Goal: Entertainment & Leisure: Consume media (video, audio)

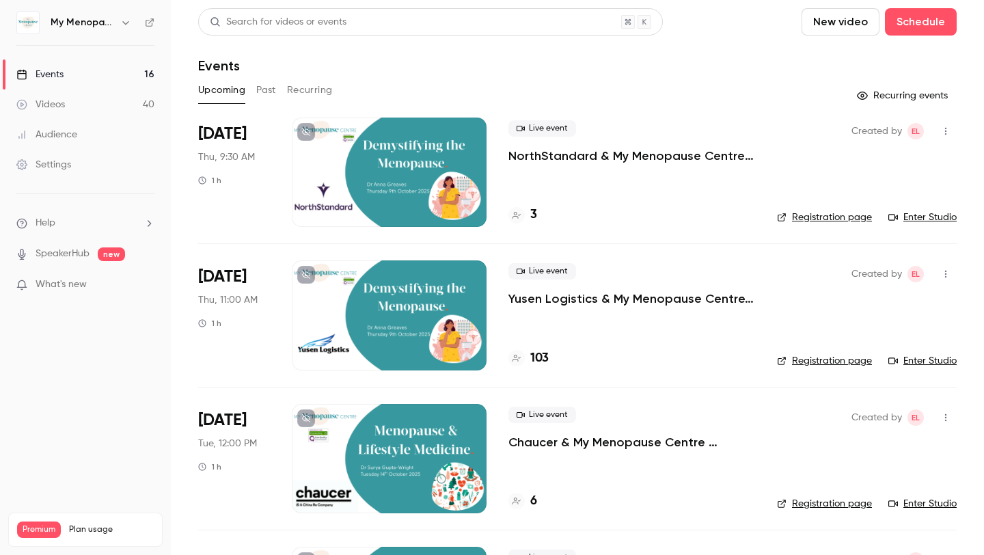
click at [455, 163] on div at bounding box center [389, 172] width 195 height 109
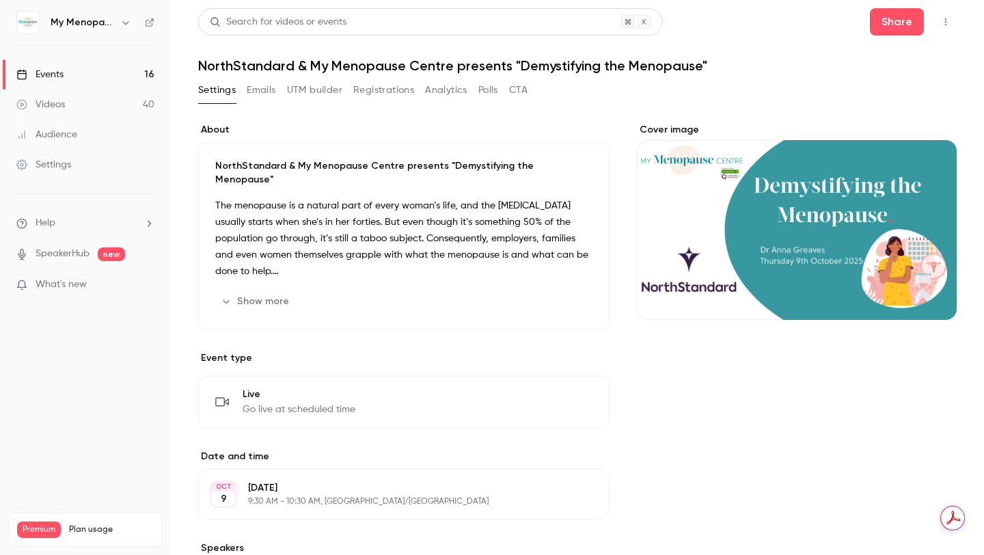
click at [455, 163] on p "NorthStandard & My Menopause Centre presents "Demystifying the Menopause"" at bounding box center [403, 172] width 377 height 27
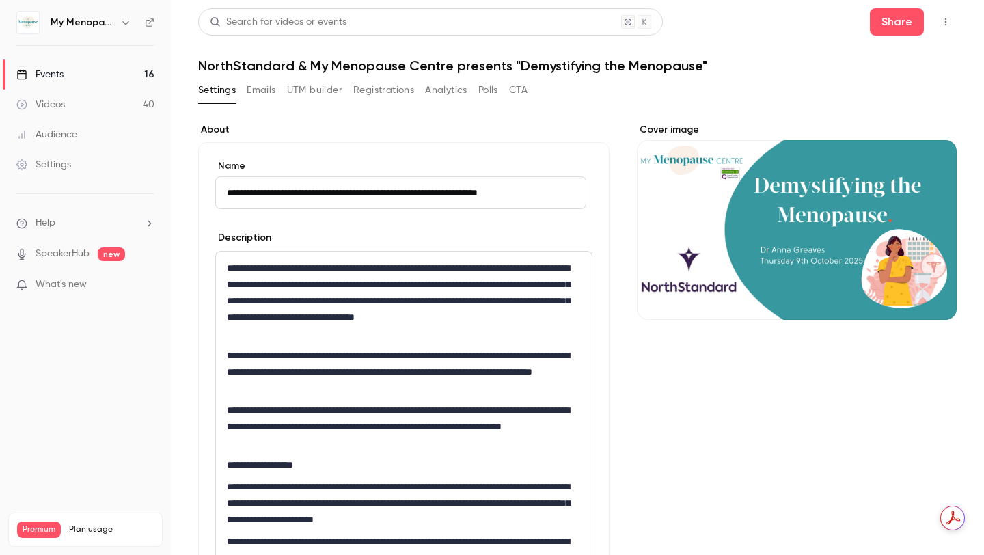
click at [59, 77] on div "Events" at bounding box center [39, 75] width 47 height 14
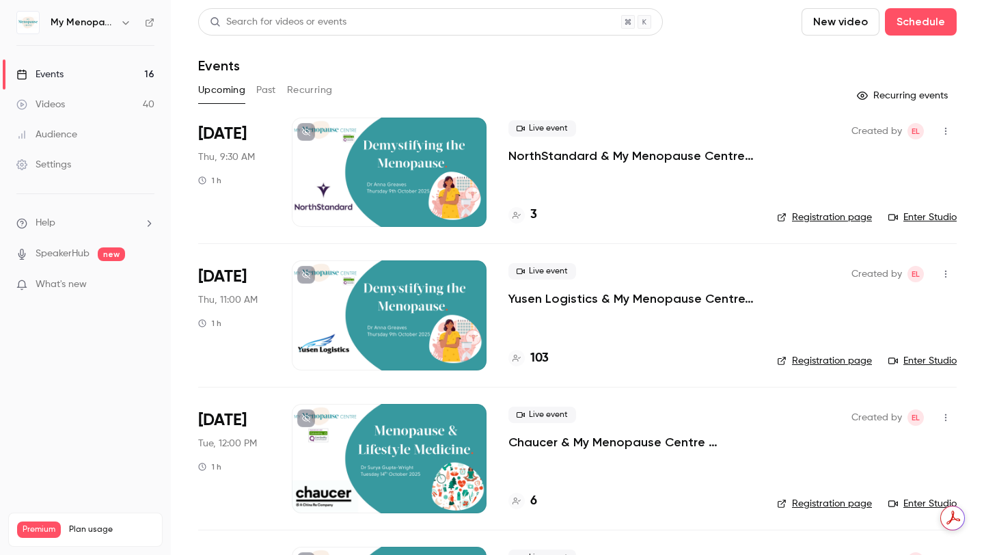
click at [128, 25] on icon "button" at bounding box center [125, 22] width 11 height 11
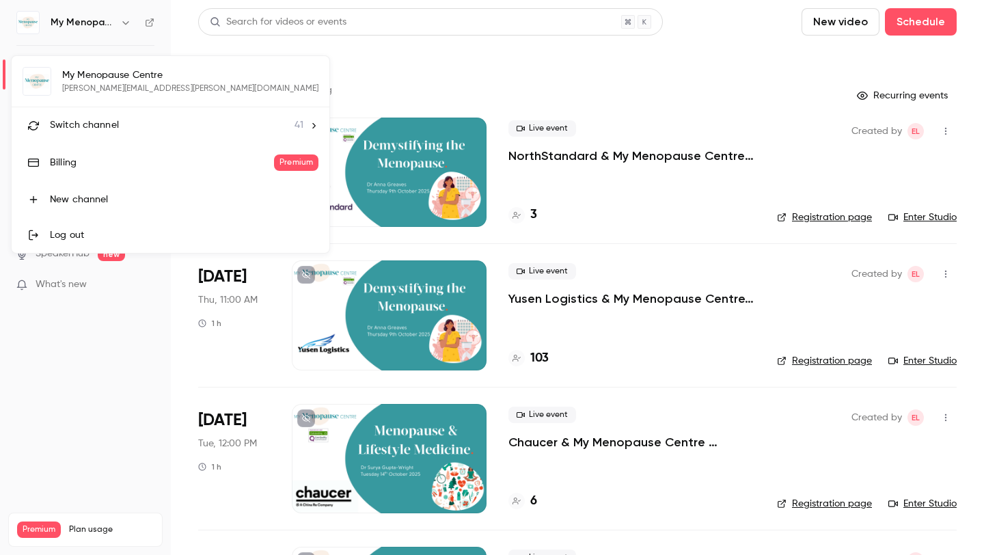
click at [655, 73] on div at bounding box center [492, 277] width 984 height 555
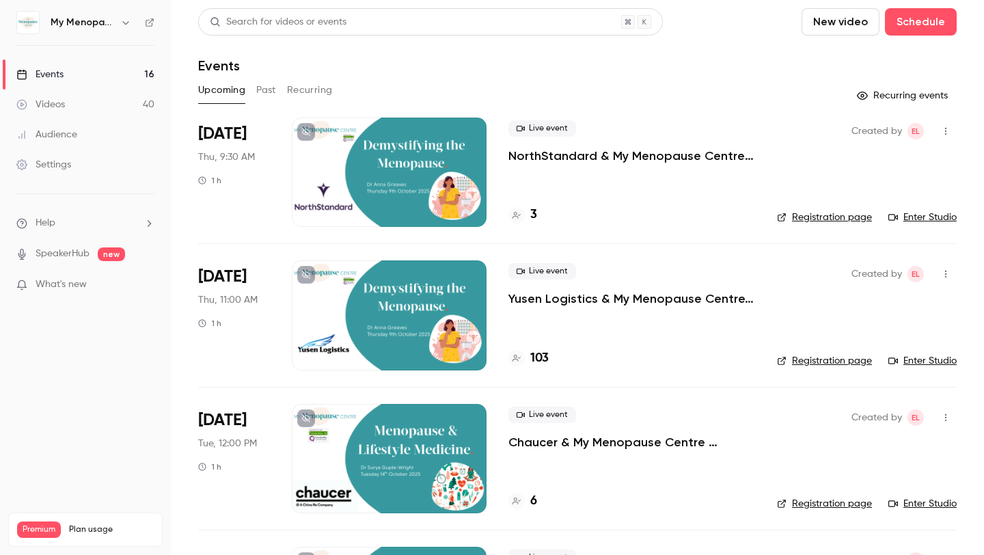
click at [268, 94] on button "Past" at bounding box center [266, 90] width 20 height 22
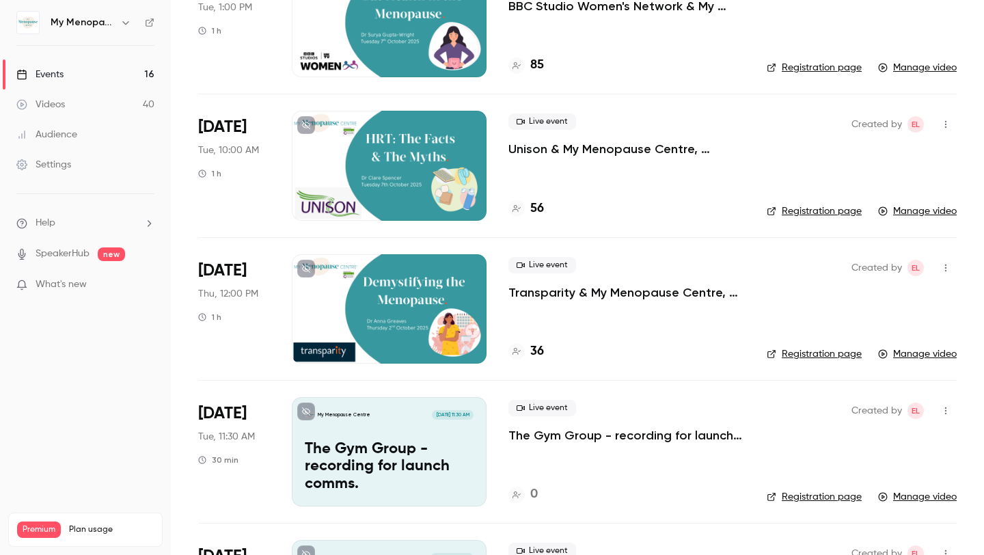
scroll to position [161, 0]
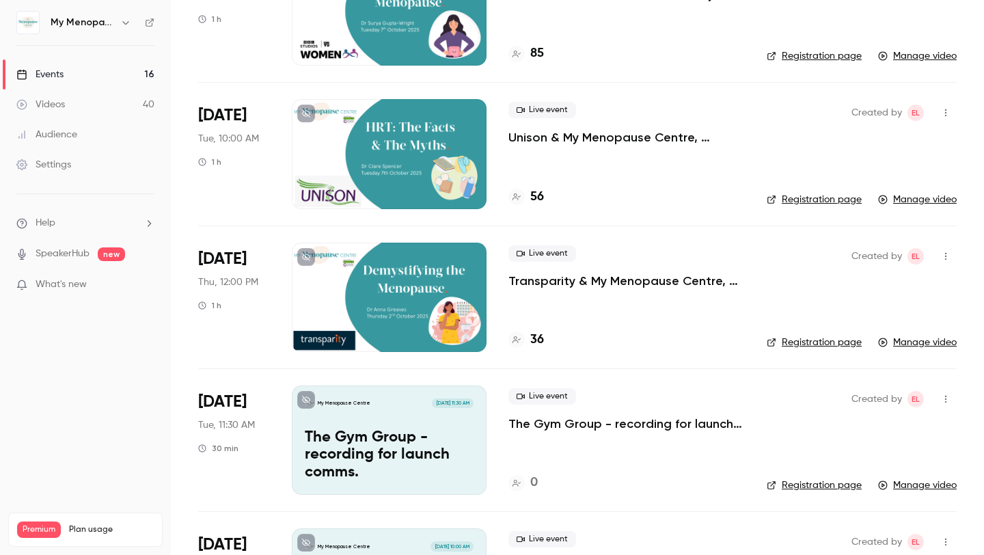
click at [416, 290] on div at bounding box center [389, 297] width 195 height 109
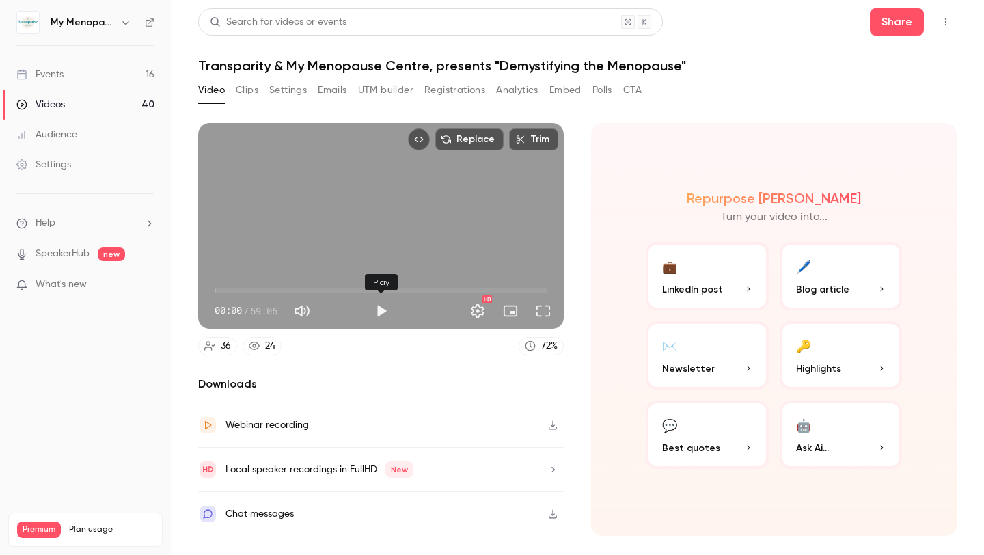
click at [375, 310] on button "Play" at bounding box center [381, 310] width 27 height 27
drag, startPoint x: 239, startPoint y: 286, endPoint x: 261, endPoint y: 286, distance: 22.6
click at [261, 288] on span "08:15" at bounding box center [261, 290] width 4 height 4
drag, startPoint x: 264, startPoint y: 288, endPoint x: 273, endPoint y: 289, distance: 9.0
click at [273, 288] on span "09:57" at bounding box center [271, 290] width 4 height 4
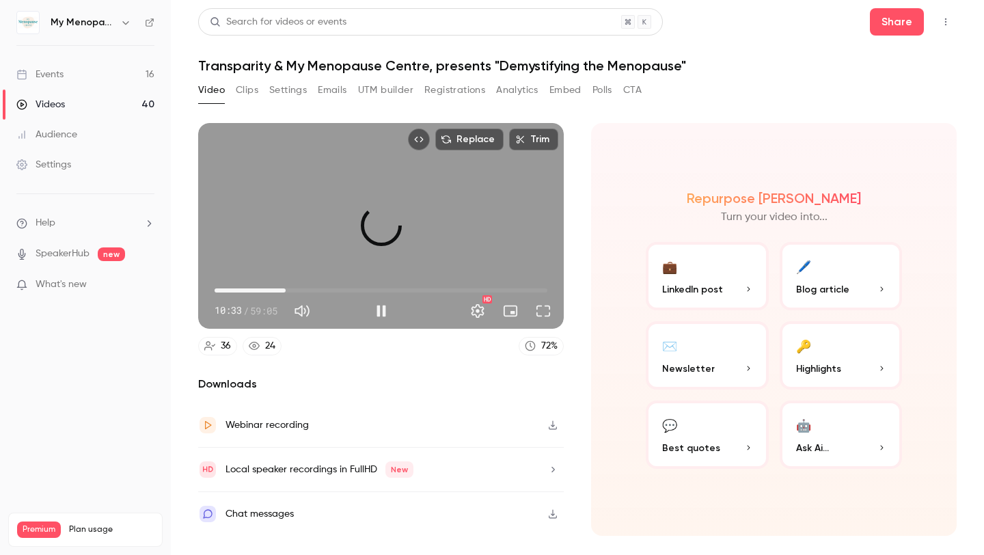
drag, startPoint x: 274, startPoint y: 285, endPoint x: 286, endPoint y: 285, distance: 12.3
click at [286, 288] on span "12:37" at bounding box center [286, 290] width 4 height 4
drag, startPoint x: 286, startPoint y: 286, endPoint x: 302, endPoint y: 286, distance: 15.7
click at [302, 288] on span "15:31" at bounding box center [302, 290] width 4 height 4
drag, startPoint x: 302, startPoint y: 286, endPoint x: 310, endPoint y: 286, distance: 7.5
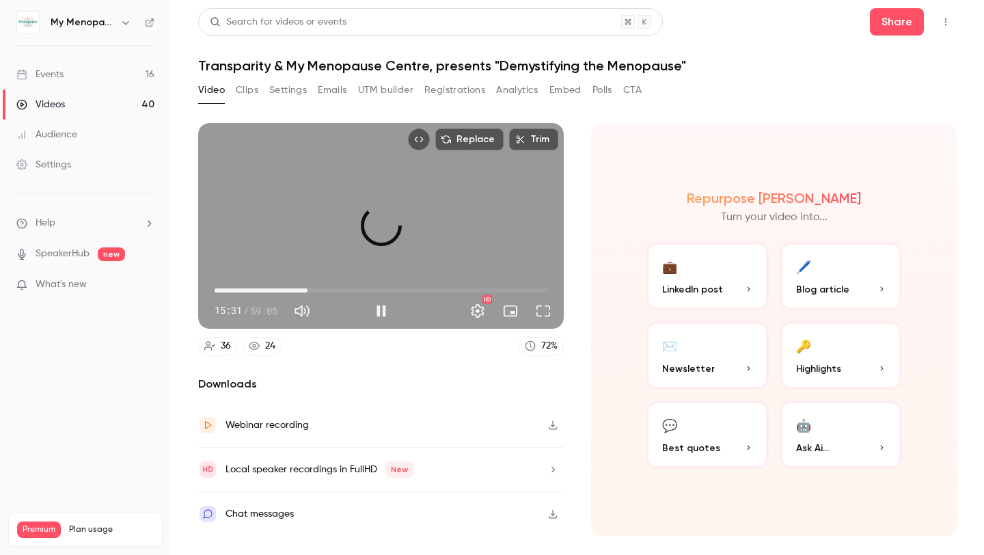
click at [310, 288] on span "16:30" at bounding box center [308, 290] width 4 height 4
drag, startPoint x: 310, startPoint y: 286, endPoint x: 327, endPoint y: 286, distance: 17.1
click at [327, 288] on span "19:32" at bounding box center [325, 290] width 4 height 4
drag, startPoint x: 327, startPoint y: 285, endPoint x: 346, endPoint y: 285, distance: 19.1
click at [339, 288] on span "21:43" at bounding box center [337, 290] width 4 height 4
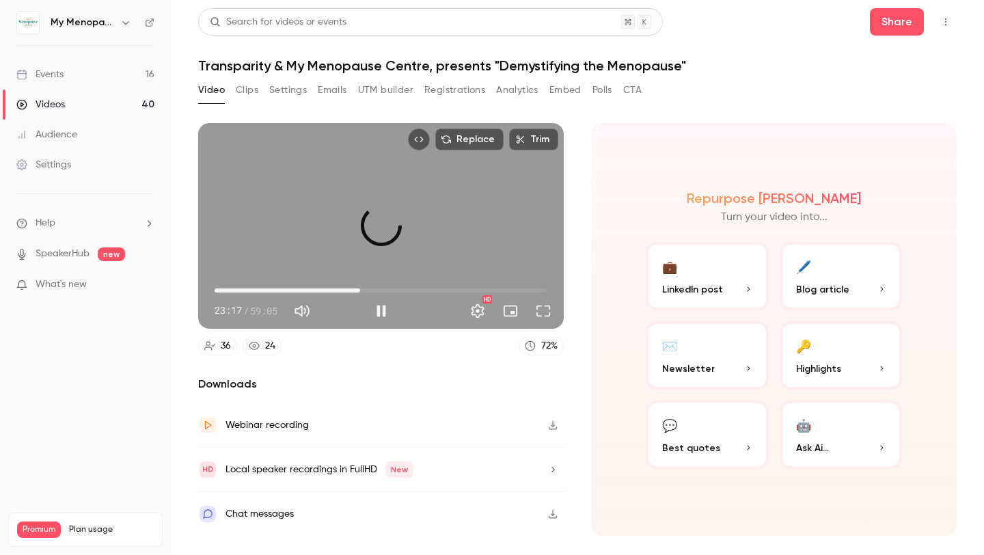
drag, startPoint x: 346, startPoint y: 285, endPoint x: 360, endPoint y: 286, distance: 14.4
click at [360, 288] on span "25:50" at bounding box center [360, 290] width 4 height 4
drag, startPoint x: 364, startPoint y: 288, endPoint x: 375, endPoint y: 288, distance: 11.6
click at [375, 288] on span "28:01" at bounding box center [372, 290] width 4 height 4
drag, startPoint x: 375, startPoint y: 286, endPoint x: 395, endPoint y: 286, distance: 19.8
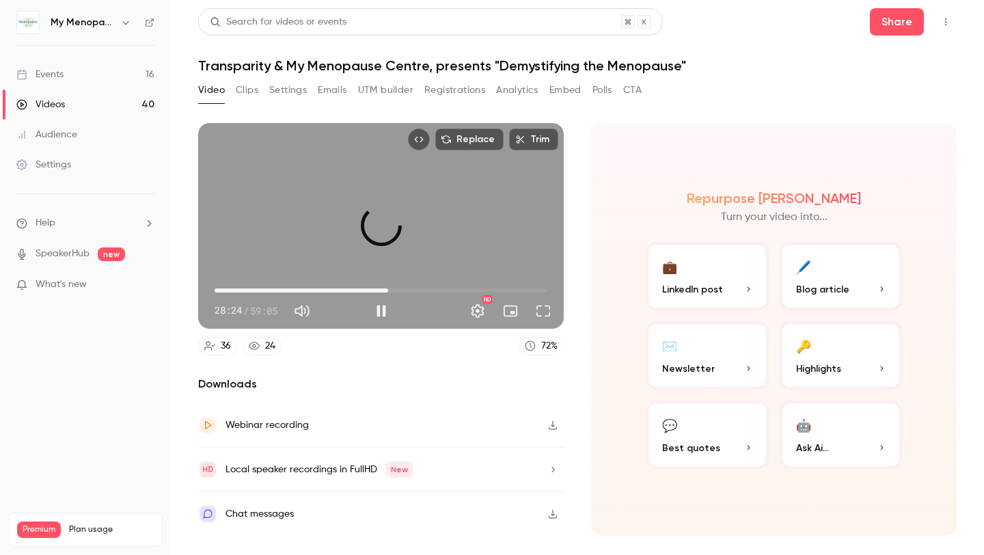
click at [390, 288] on span "30:49" at bounding box center [388, 290] width 4 height 4
drag, startPoint x: 394, startPoint y: 286, endPoint x: 377, endPoint y: 286, distance: 17.8
click at [377, 288] on span "28:45" at bounding box center [377, 290] width 4 height 4
drag, startPoint x: 377, startPoint y: 286, endPoint x: 362, endPoint y: 286, distance: 14.4
click at [362, 288] on span "26:12" at bounding box center [362, 290] width 4 height 4
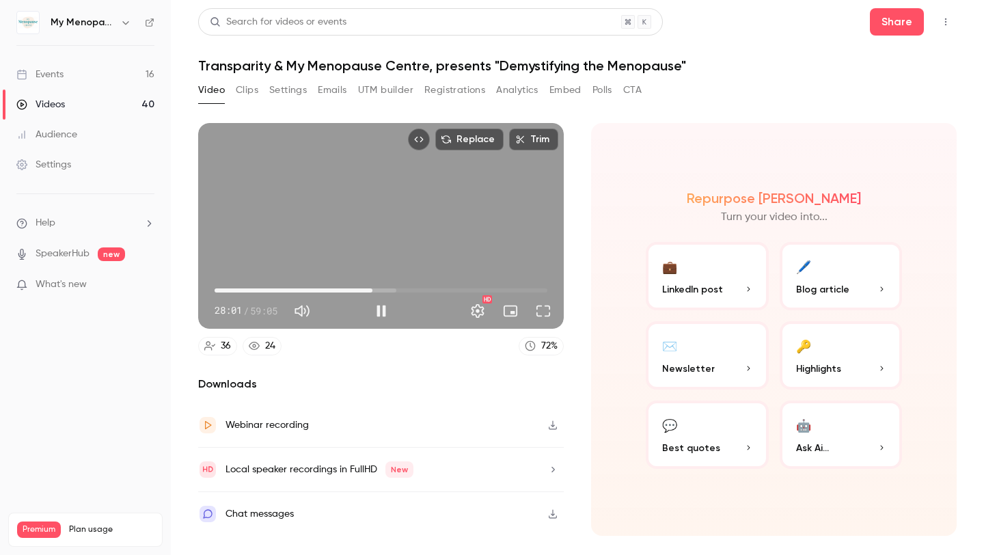
click at [372, 288] on span "28:01" at bounding box center [372, 290] width 4 height 4
click at [379, 308] on button "Pause" at bounding box center [381, 310] width 27 height 27
type input "****"
